Goal: Task Accomplishment & Management: Manage account settings

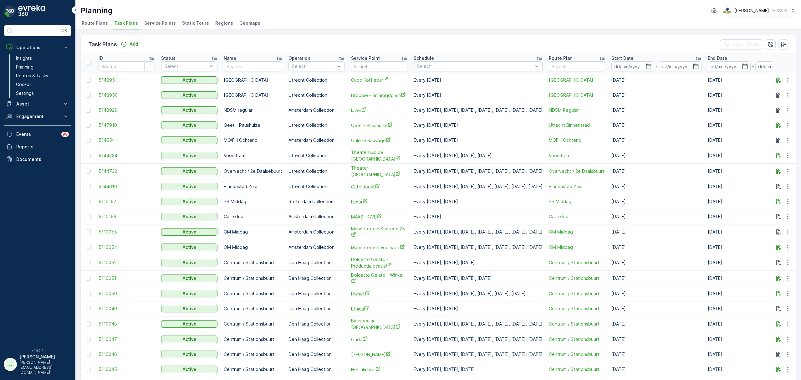
click at [152, 23] on span "Service Points" at bounding box center [160, 23] width 32 height 6
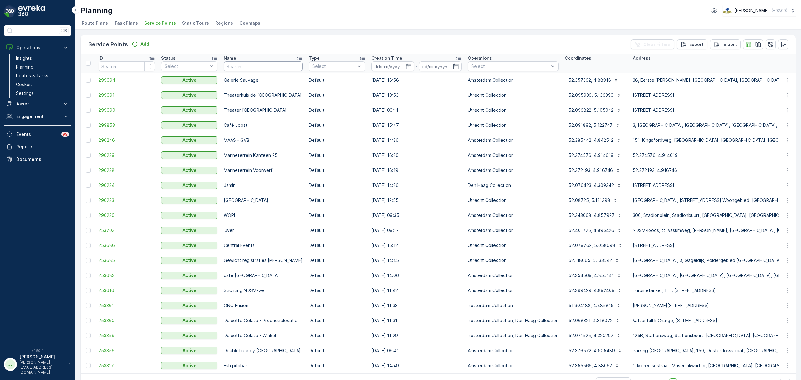
click at [245, 67] on input "text" at bounding box center [263, 66] width 79 height 10
type input "advocaten"
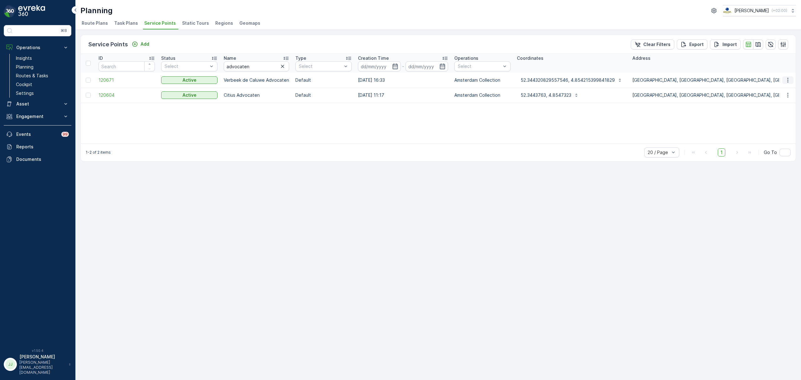
click at [789, 82] on icon "button" at bounding box center [788, 80] width 6 height 6
click at [779, 98] on span "Edit Service Point" at bounding box center [770, 98] width 38 height 6
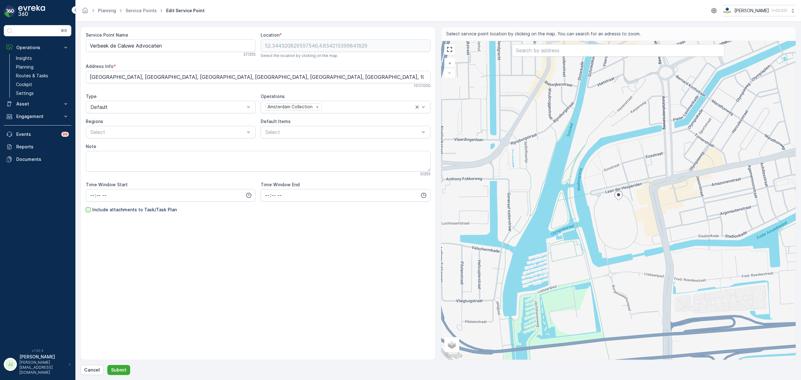
click at [88, 211] on div at bounding box center [88, 209] width 5 height 5
click at [86, 207] on input "Include attachments to Task/Task Plan" at bounding box center [86, 207] width 0 height 0
drag, startPoint x: 593, startPoint y: 209, endPoint x: 556, endPoint y: 227, distance: 40.6
click at [556, 227] on div "+ − Satellite Roadmap Terrain Hybrid Leaflet Keyboard shortcuts Map Data Map da…" at bounding box center [618, 200] width 355 height 319
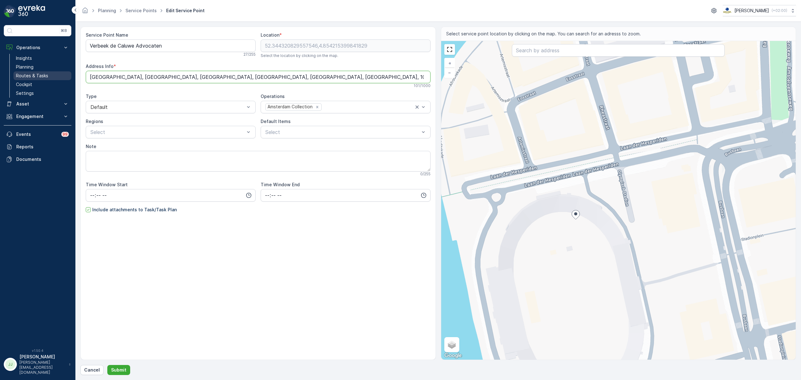
drag, startPoint x: 354, startPoint y: 78, endPoint x: 23, endPoint y: 72, distance: 331.3
click at [23, 72] on div "⌘B Operations Insights Planning Routes & Tasks Cockpit Settings Asset Assets En…" at bounding box center [400, 190] width 801 height 380
paste Info "sch [GEOGRAPHIC_DATA], 1076 DE [GEOGRAPHIC_DATA]"
type Info "Olympisch [STREET_ADDRESS]"
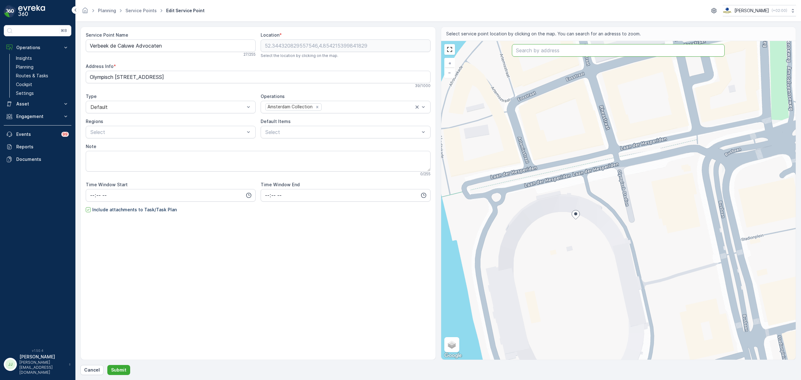
click at [560, 51] on input "text" at bounding box center [618, 50] width 213 height 13
paste input "Olympisch [STREET_ADDRESS]"
type input "Olympisch [STREET_ADDRESS]"
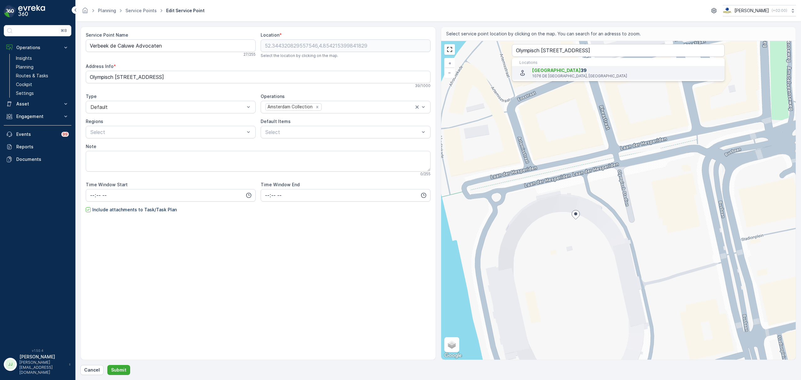
click at [554, 69] on span "[GEOGRAPHIC_DATA]" at bounding box center [556, 70] width 49 height 5
type input "52.3440193,4.8540686"
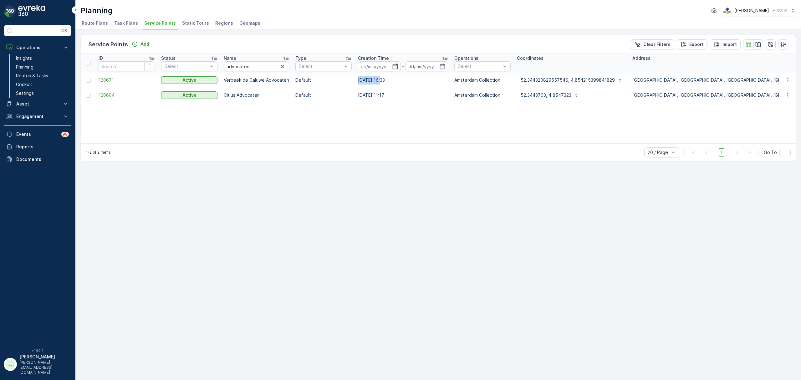
drag, startPoint x: 357, startPoint y: 80, endPoint x: 380, endPoint y: 80, distance: 22.5
click at [380, 80] on td "[DATE] 16:33" at bounding box center [403, 80] width 96 height 15
